Goal: Obtain resource: Download file/media

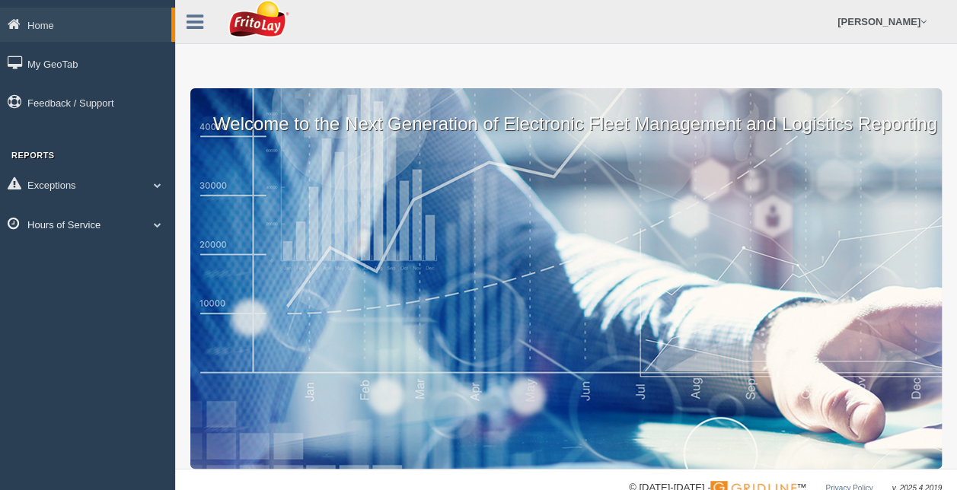
click at [75, 229] on link "Hours of Service" at bounding box center [87, 224] width 175 height 34
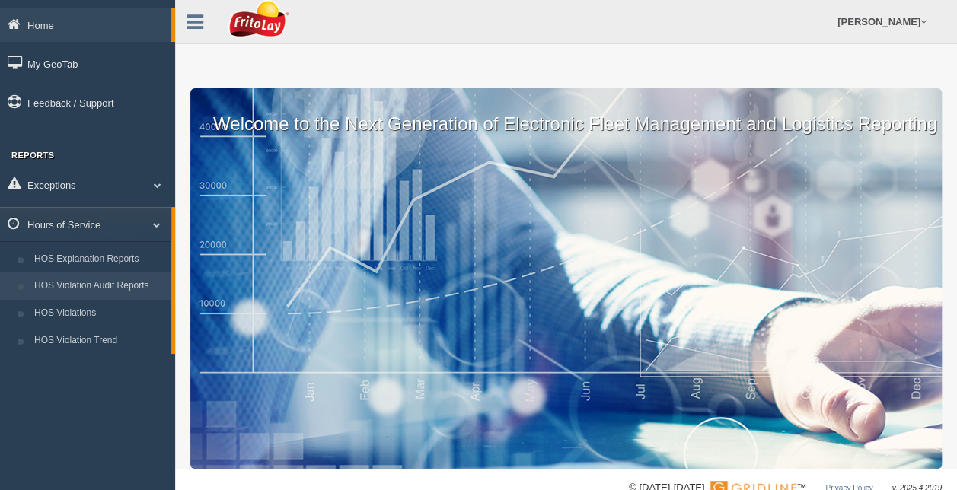
click at [90, 286] on link "HOS Violation Audit Reports" at bounding box center [99, 285] width 144 height 27
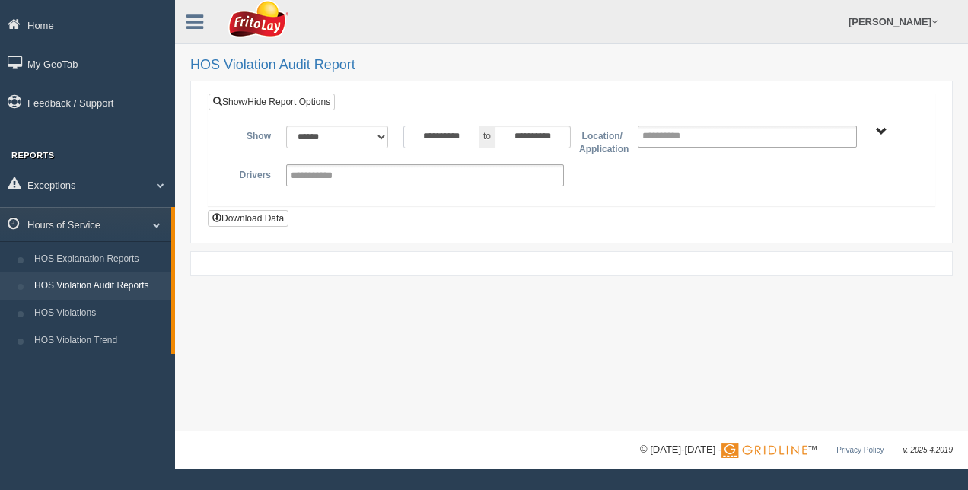
click at [474, 133] on input "**********" at bounding box center [441, 137] width 76 height 23
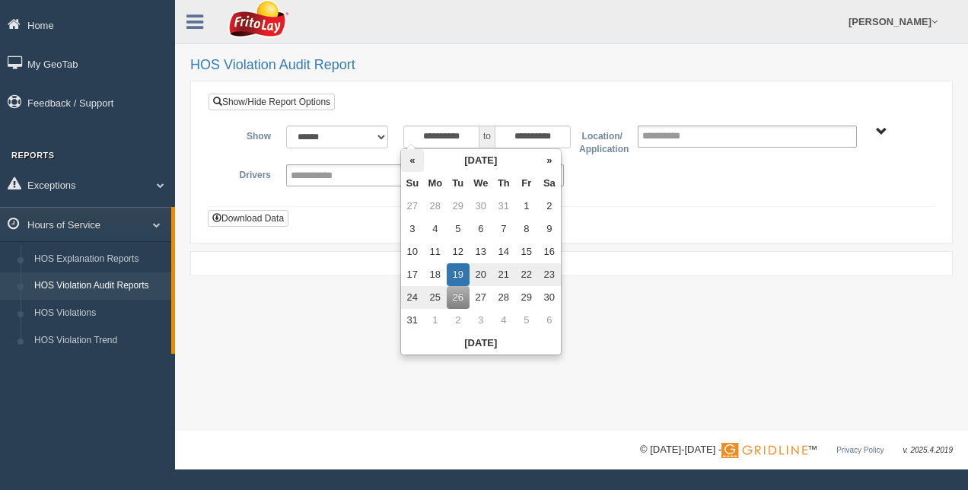
click at [411, 162] on th "«" at bounding box center [412, 160] width 23 height 23
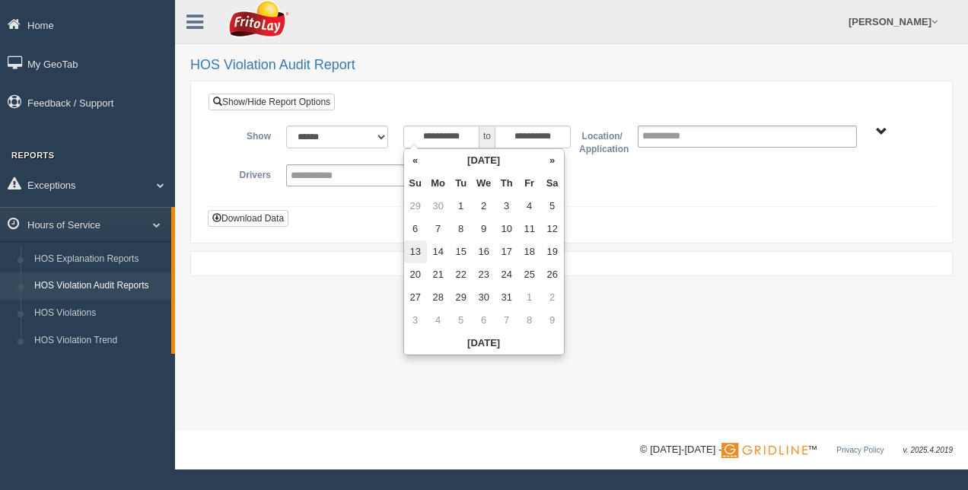
click at [419, 255] on td "13" at bounding box center [415, 251] width 23 height 23
type input "**********"
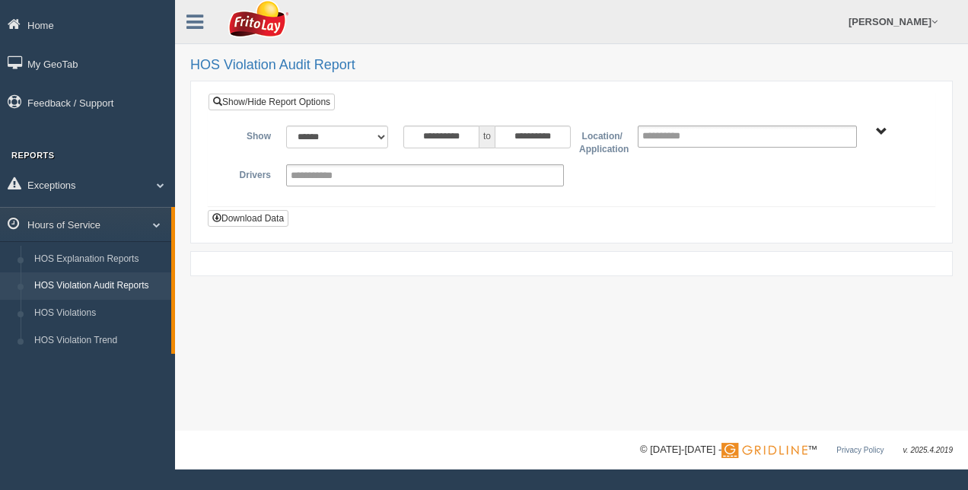
click at [619, 224] on div "**********" at bounding box center [572, 162] width 728 height 138
click at [884, 131] on span "RETAIL SALES" at bounding box center [881, 131] width 11 height 11
click at [871, 180] on button "RETAIL SALES" at bounding box center [839, 186] width 81 height 17
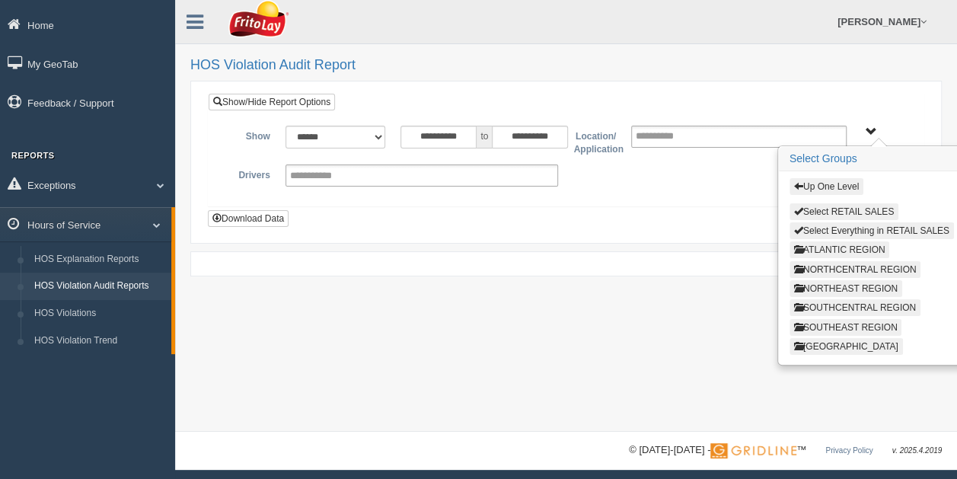
click at [874, 247] on button "ATLANTIC REGION" at bounding box center [839, 249] width 100 height 17
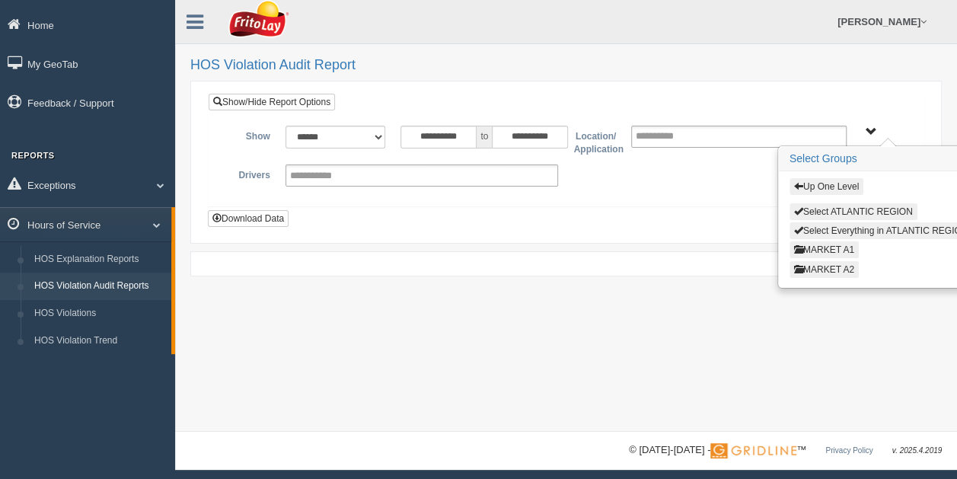
click at [871, 129] on span "Up One Level Select ATLANTIC REGION Select Everything in [GEOGRAPHIC_DATA] REGI…" at bounding box center [870, 131] width 11 height 11
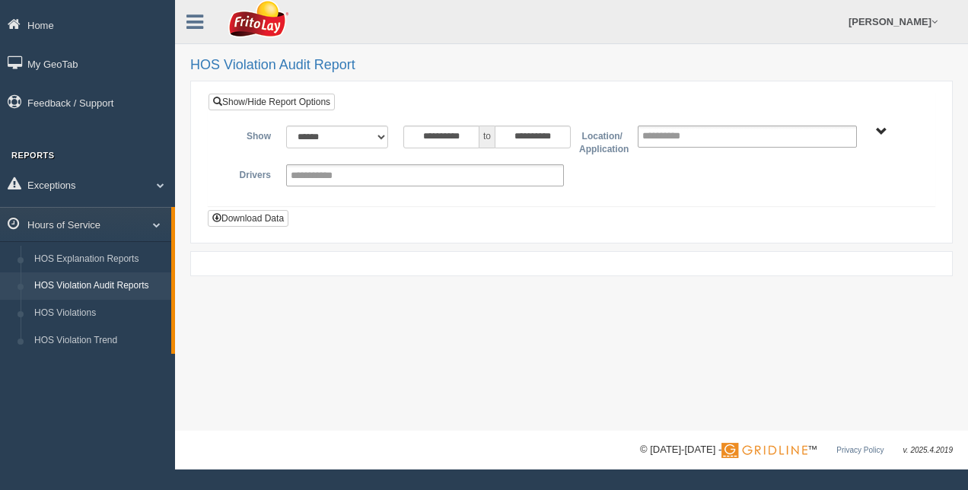
click at [883, 129] on span "Up One Level Select ATLANTIC REGION Select Everything in [GEOGRAPHIC_DATA] REGI…" at bounding box center [881, 131] width 11 height 11
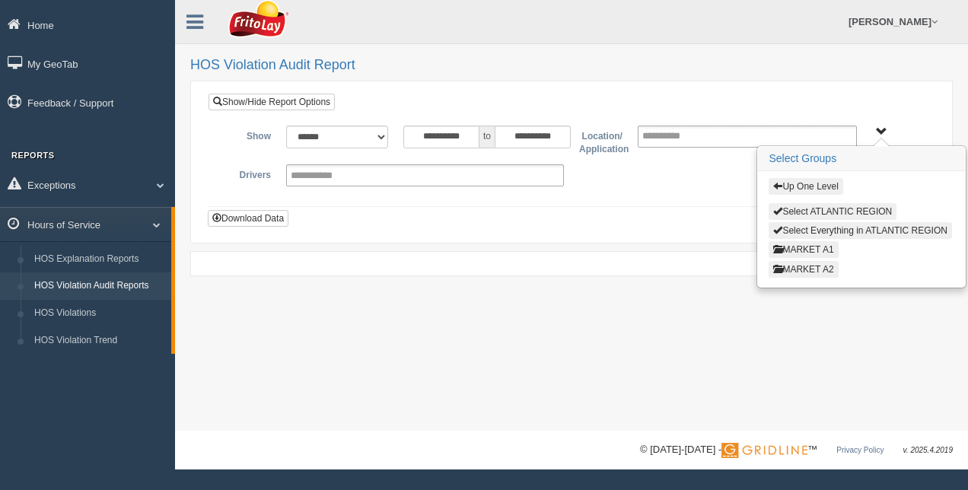
click at [811, 181] on button "Up One Level" at bounding box center [806, 186] width 74 height 17
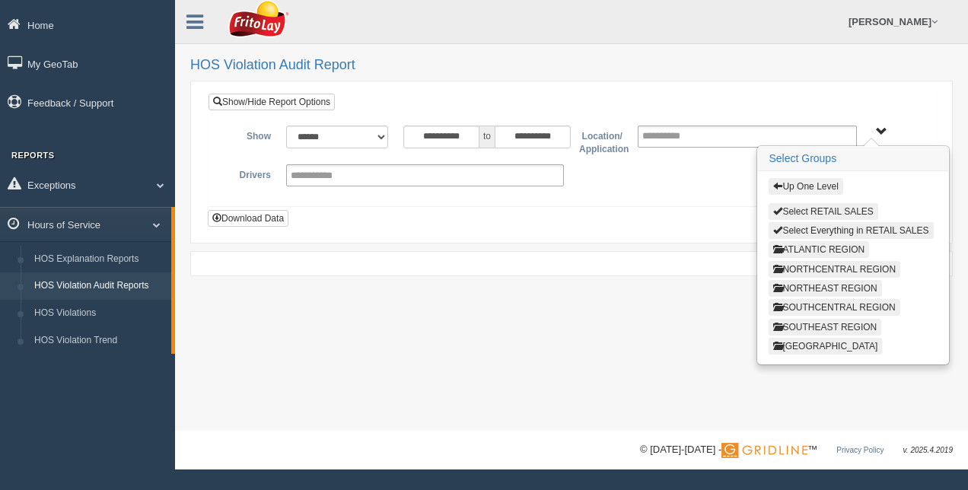
click at [829, 320] on button "SOUTHEAST REGION" at bounding box center [825, 327] width 113 height 17
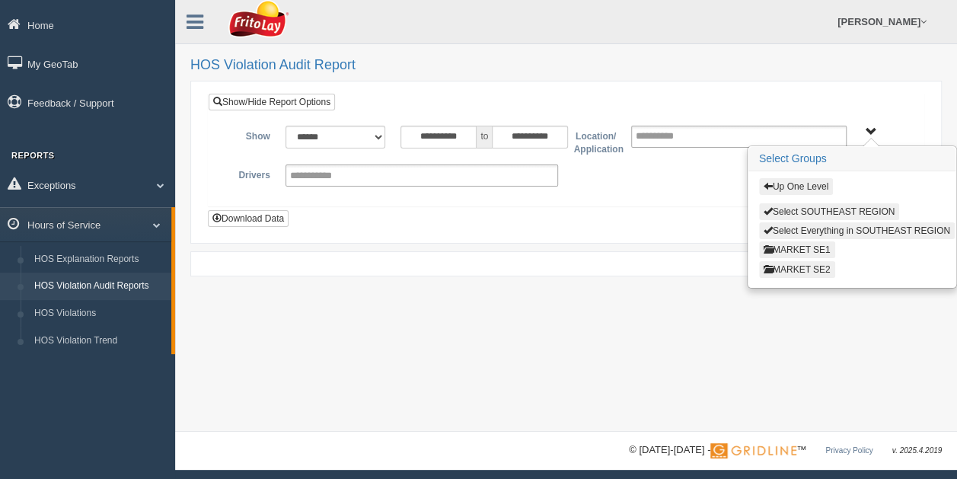
click at [811, 247] on button "MARKET SE1" at bounding box center [797, 249] width 76 height 17
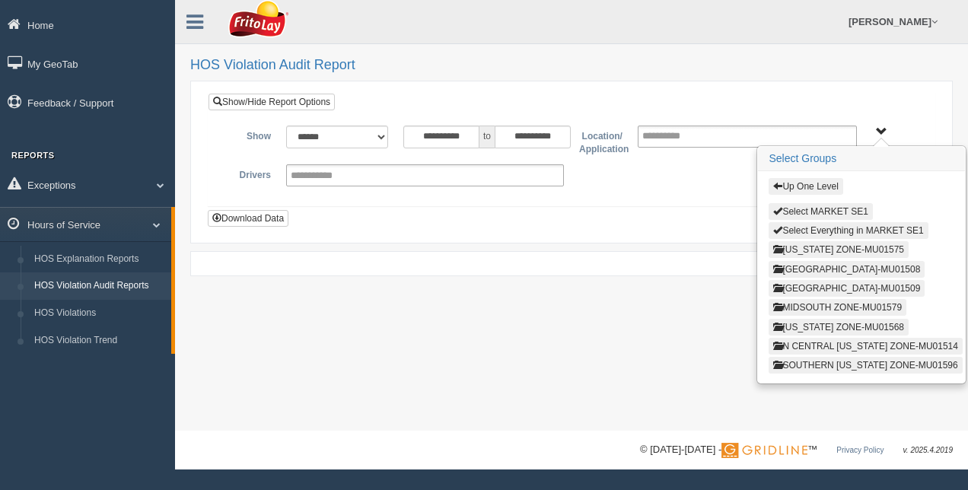
click at [833, 248] on button "[US_STATE] ZONE-MU01575" at bounding box center [839, 249] width 140 height 17
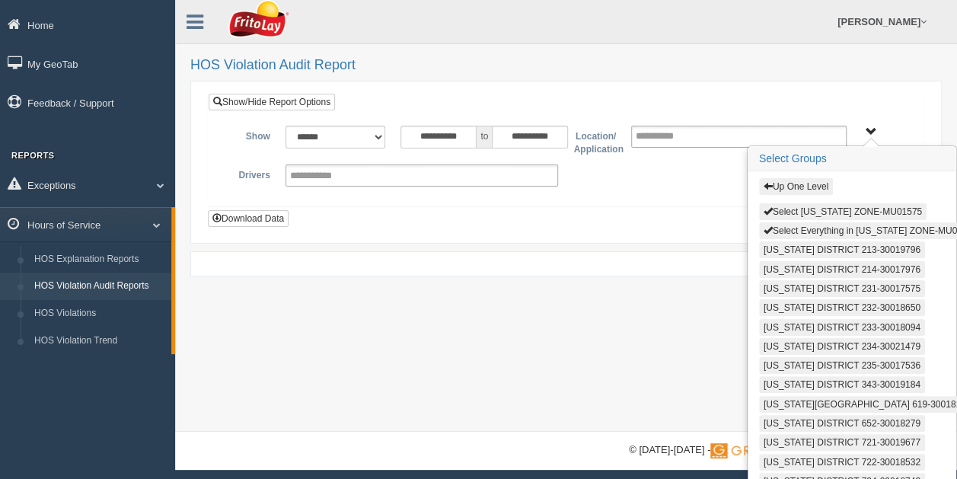
click at [830, 223] on button "Select Everything in [US_STATE] ZONE-MU01575" at bounding box center [870, 230] width 223 height 17
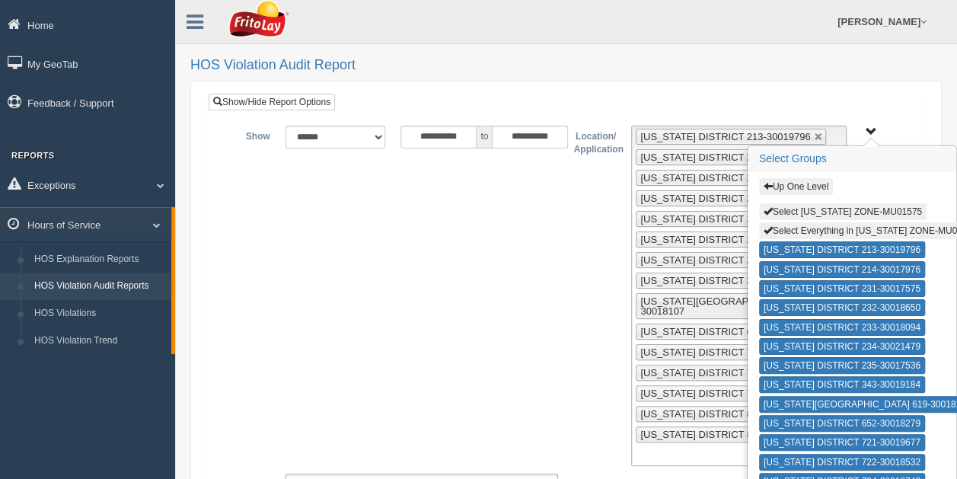
click at [870, 127] on span "Up One Level Select [US_STATE] ZONE-MU01575 Select Everything in [US_STATE] ZON…" at bounding box center [870, 131] width 11 height 11
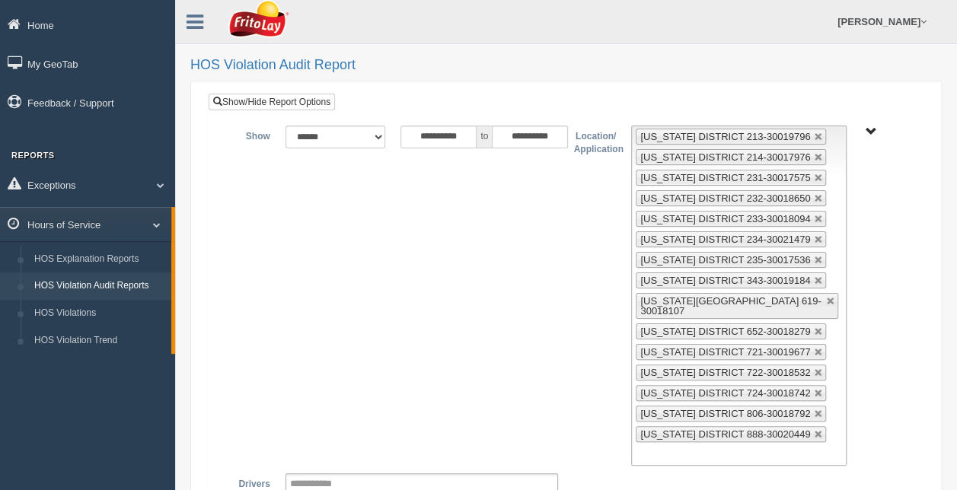
scroll to position [118, 0]
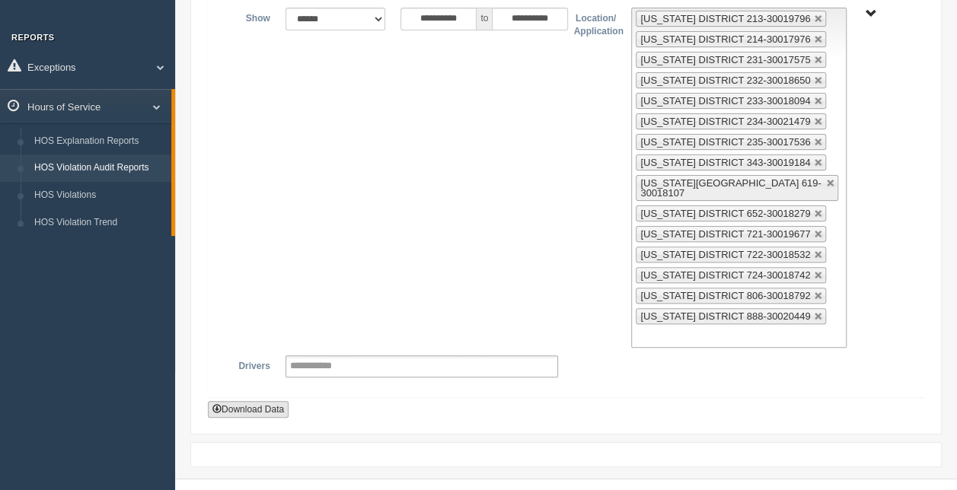
click at [265, 401] on button "Download Data" at bounding box center [248, 409] width 81 height 17
